Goal: Navigation & Orientation: Find specific page/section

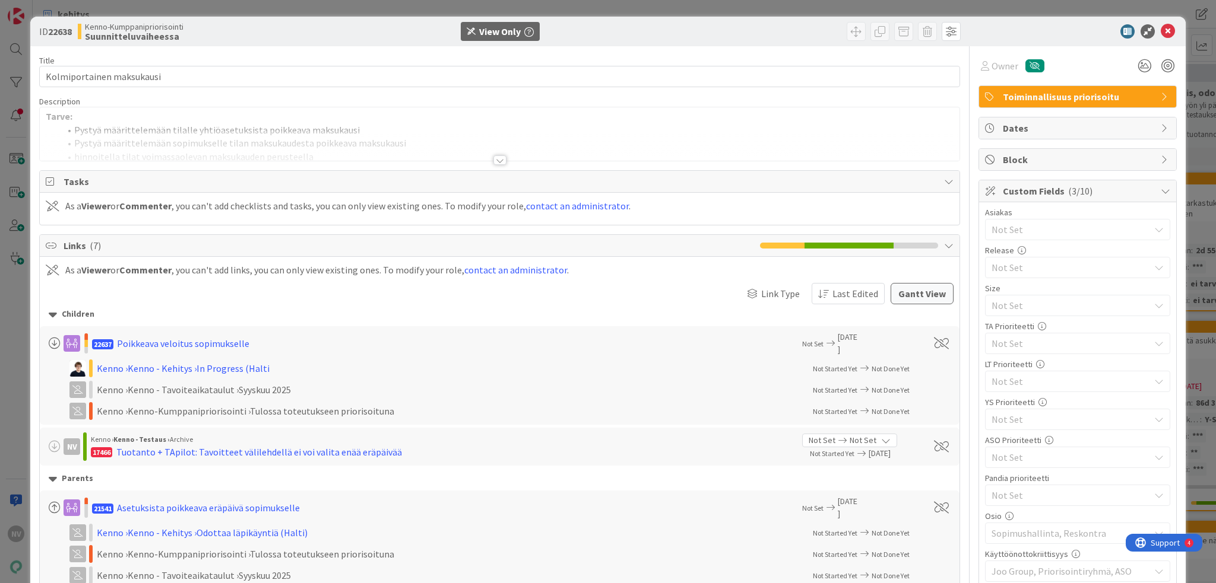
click at [496, 161] on div at bounding box center [499, 159] width 13 height 9
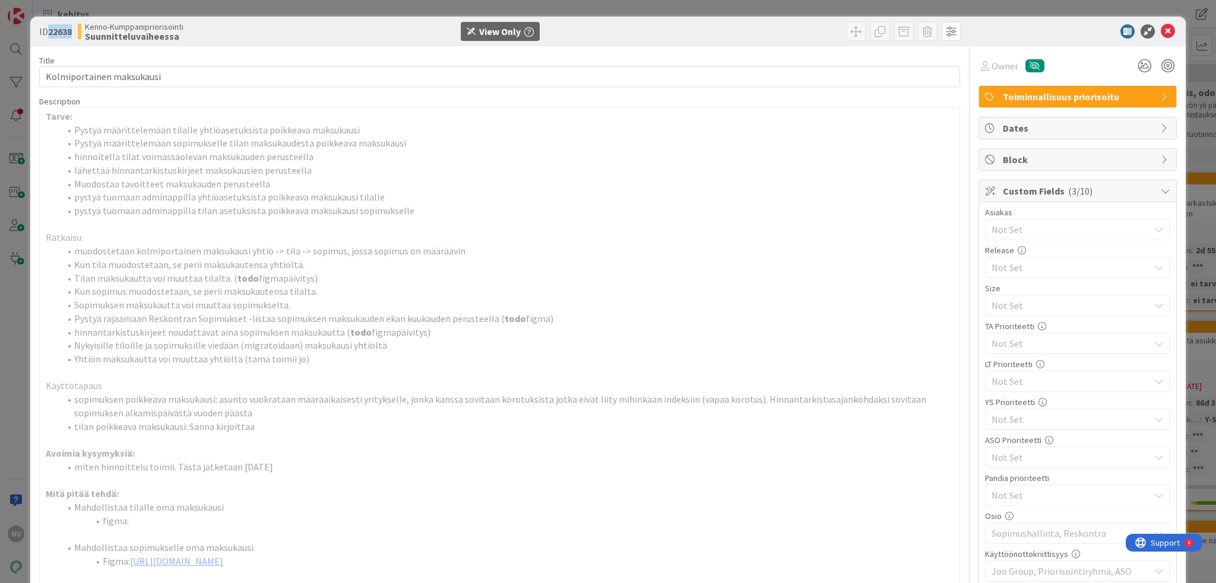
drag, startPoint x: 75, startPoint y: 34, endPoint x: 47, endPoint y: 27, distance: 28.1
click at [47, 27] on div "ID 22638 Kenno-Kumppanipriorisointi Suunnitteluvaiheessa" at bounding box center [190, 31] width 303 height 19
copy span "22638"
click at [190, 223] on p at bounding box center [499, 225] width 907 height 14
click at [1156, 23] on div "ID 22638 Kenno-Kumppanipriorisointi Suunnitteluvaiheessa View Only" at bounding box center [607, 32] width 1155 height 30
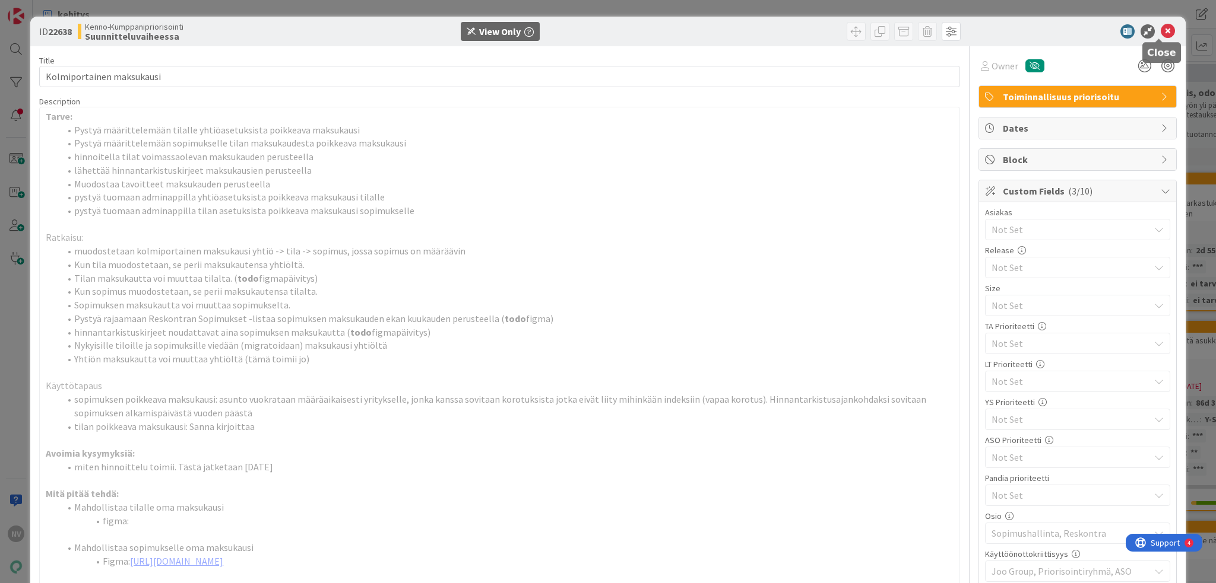
click at [1160, 36] on icon at bounding box center [1167, 31] width 14 height 14
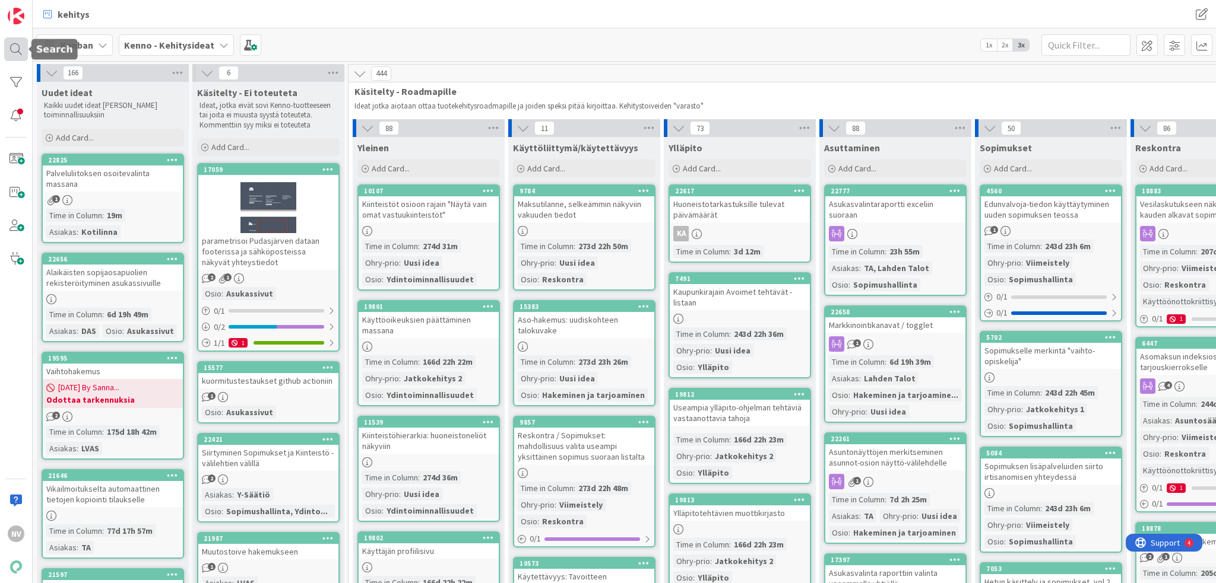
click at [8, 45] on div at bounding box center [16, 49] width 24 height 24
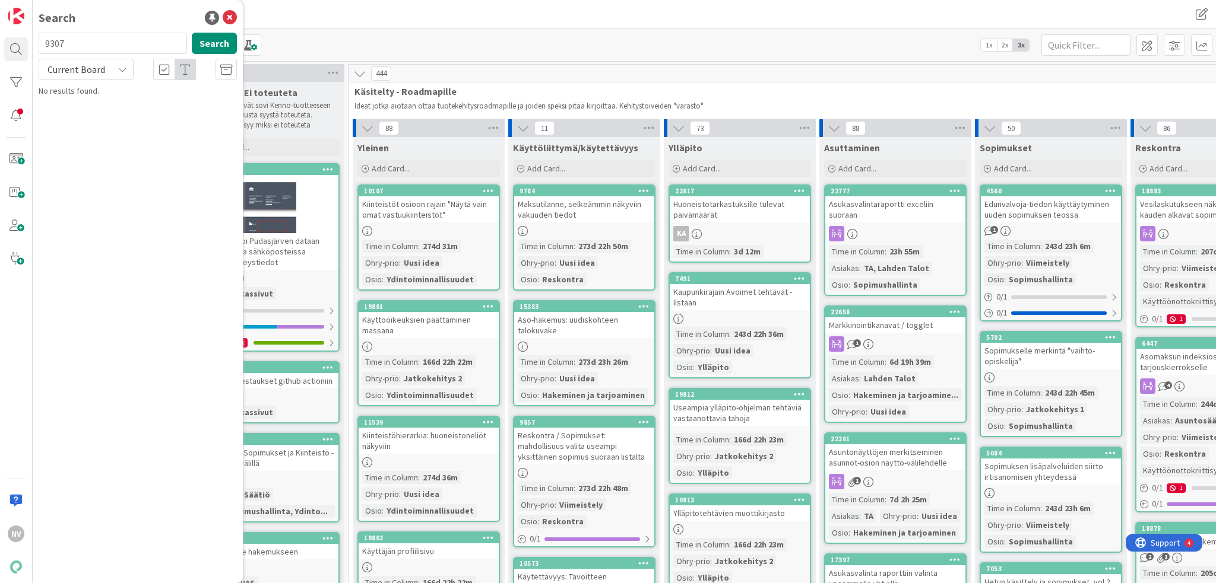
type input "9307"
click at [109, 68] on div "Current Board" at bounding box center [86, 69] width 95 height 21
click at [99, 125] on span "All Boards" at bounding box center [106, 119] width 123 height 18
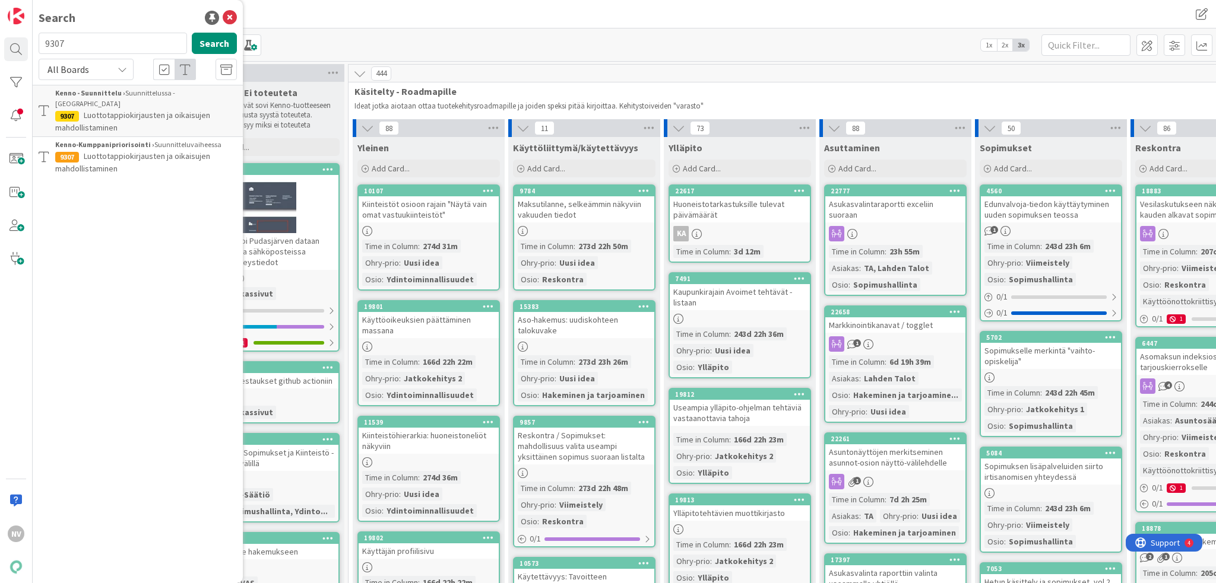
click at [90, 110] on span "Luottotappiokirjausten ja oikaisujen mahdollistaminen" at bounding box center [132, 121] width 155 height 23
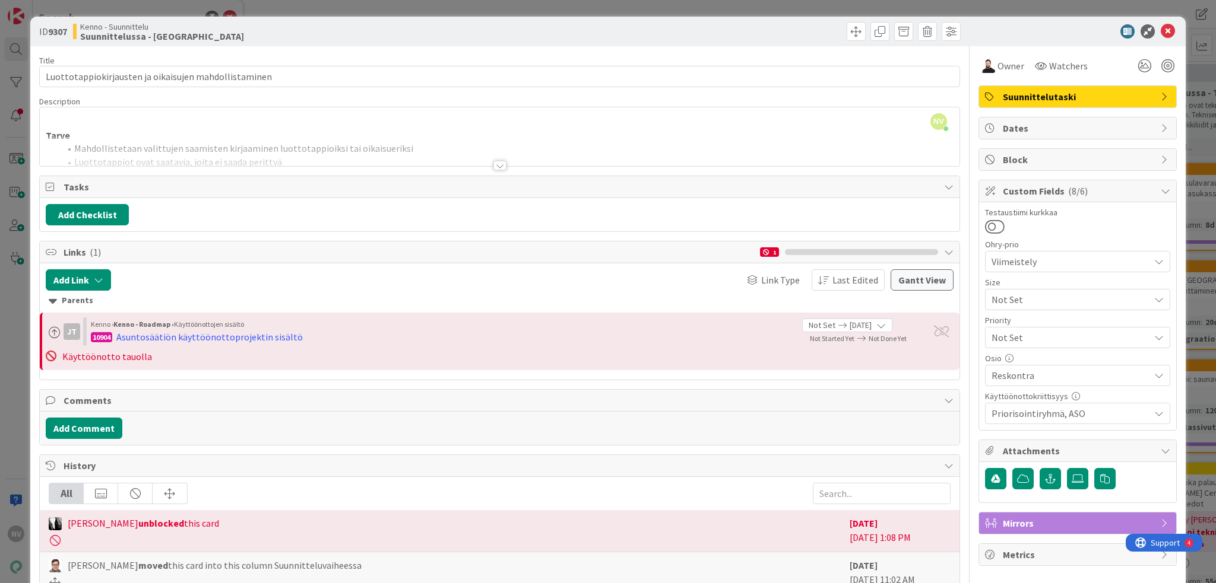
click at [495, 163] on div at bounding box center [499, 165] width 13 height 9
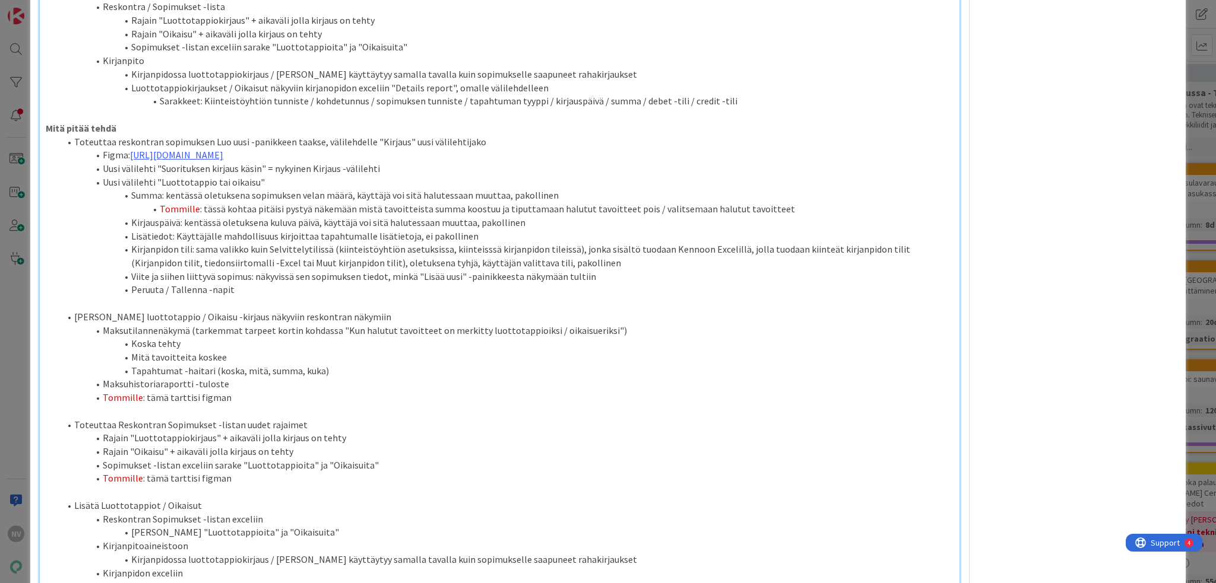
scroll to position [772, 0]
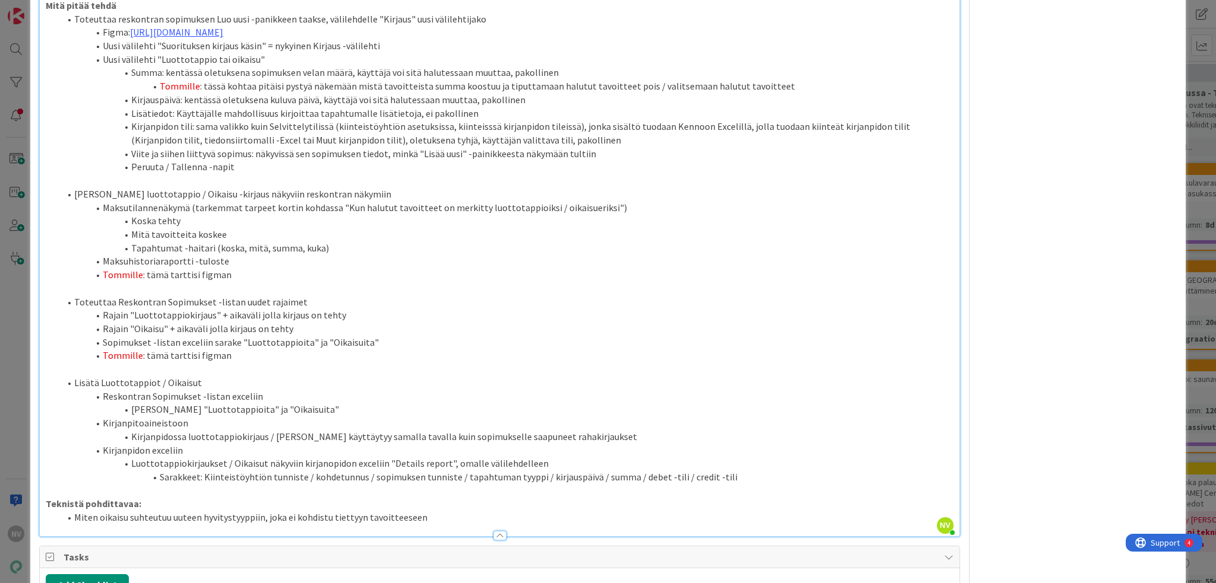
click at [253, 272] on li "Tommille : tämä tarttisi figman" at bounding box center [506, 275] width 893 height 14
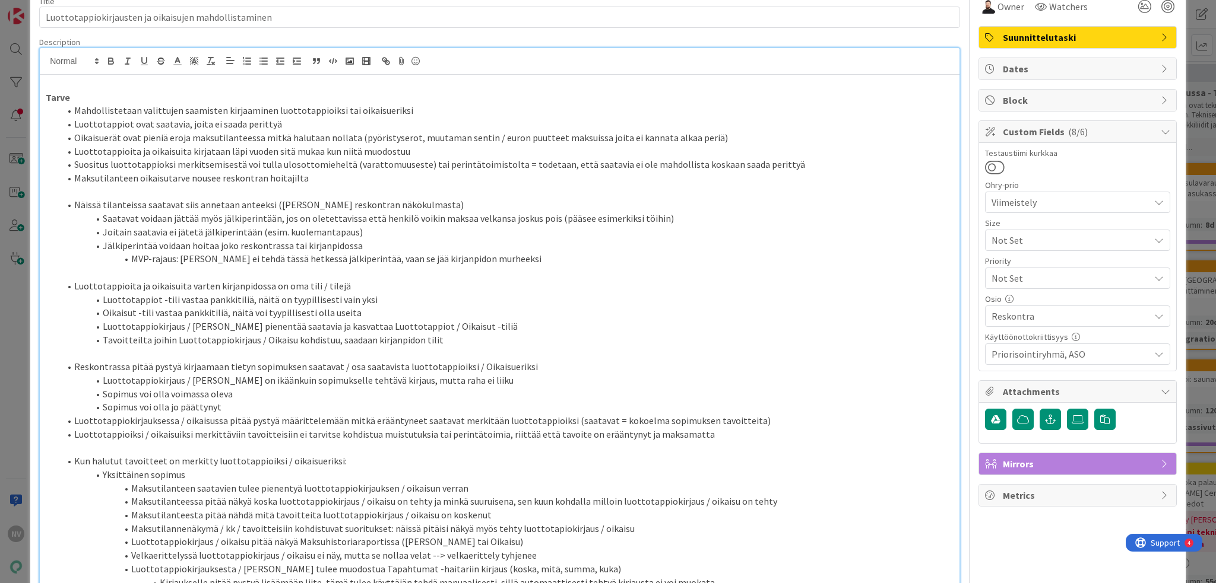
scroll to position [0, 0]
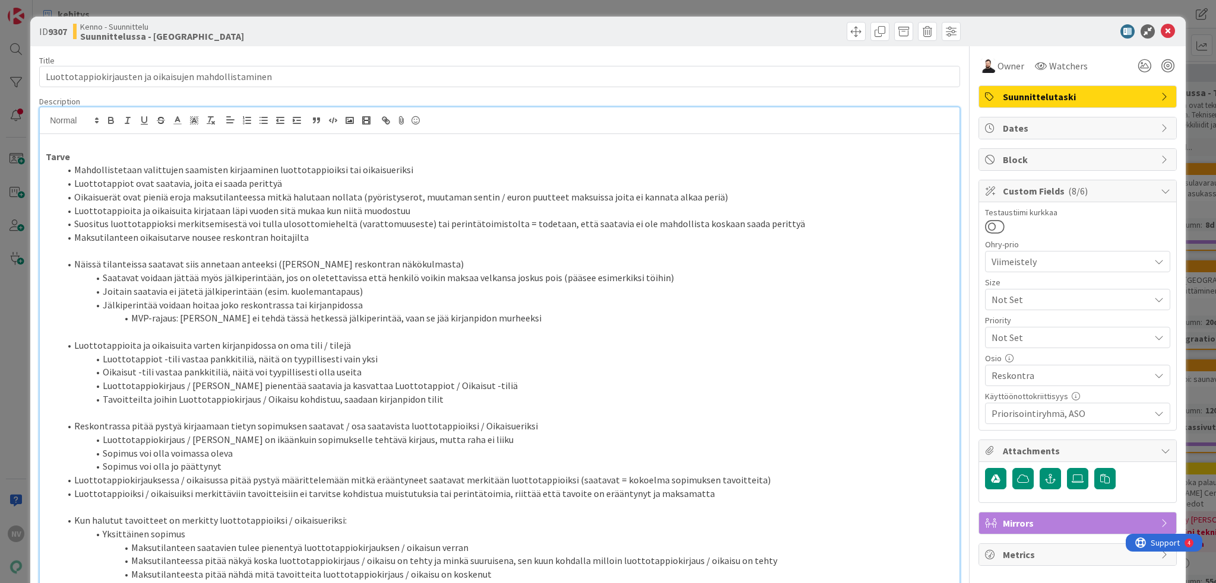
click at [1166, 33] on div "ID 9307 Kenno - Suunnittelu Suunnittelussa - [GEOGRAPHIC_DATA]" at bounding box center [607, 32] width 1155 height 30
click at [1164, 34] on icon at bounding box center [1167, 31] width 14 height 14
